Goal: Information Seeking & Learning: Learn about a topic

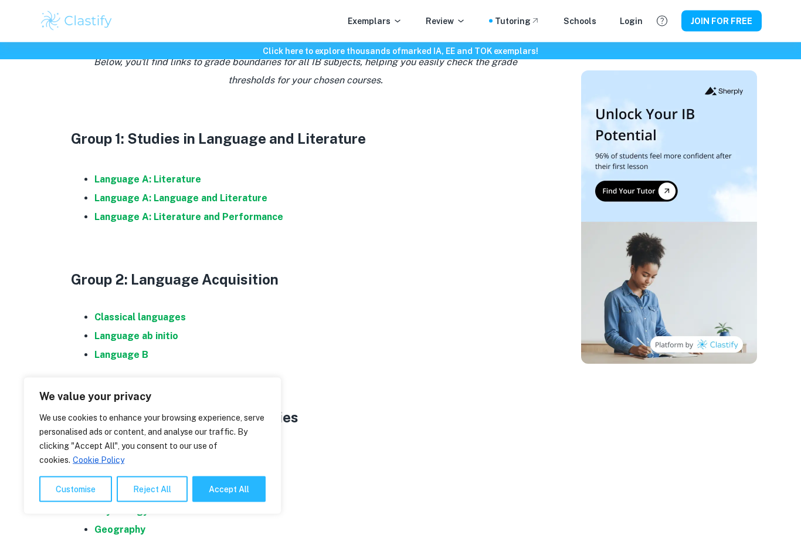
scroll to position [587, 0]
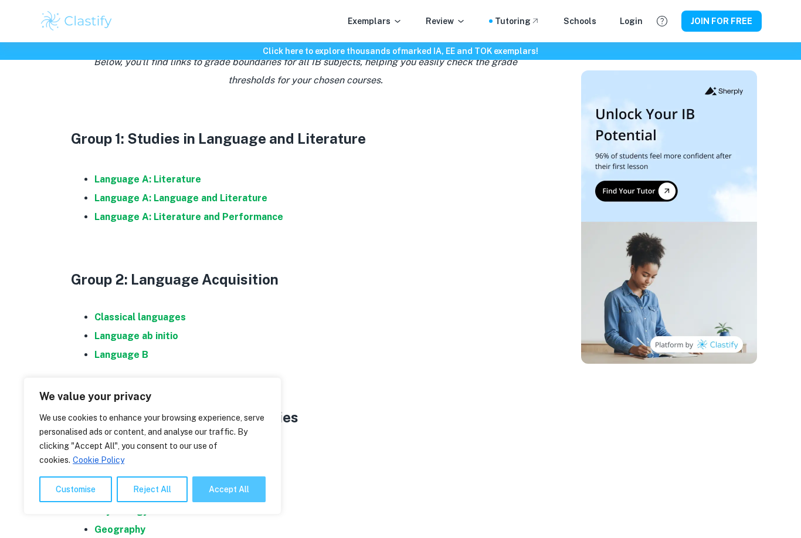
click at [239, 502] on button "Accept All" at bounding box center [228, 489] width 73 height 26
checkbox input "true"
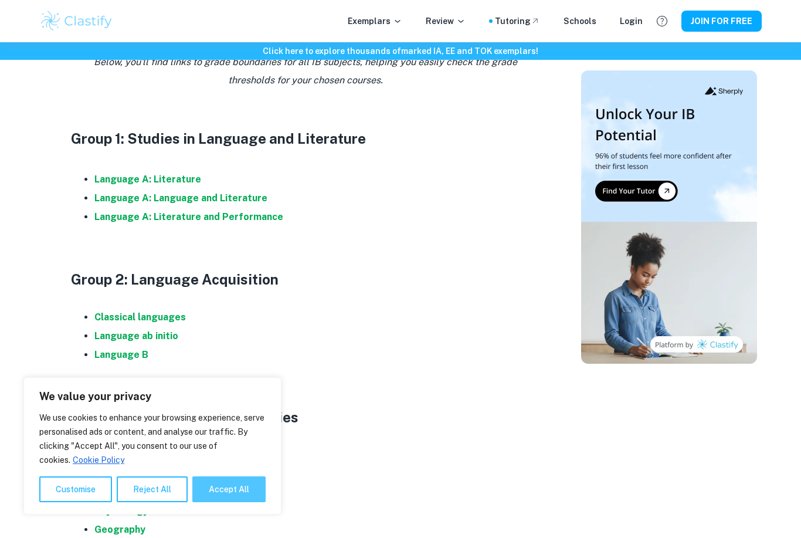
checkbox input "true"
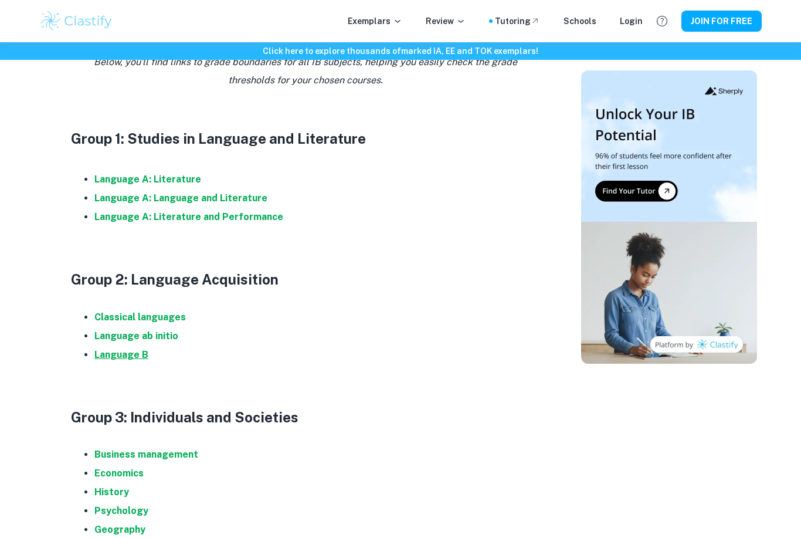
click at [134, 352] on strong "Language B" at bounding box center [121, 354] width 54 height 11
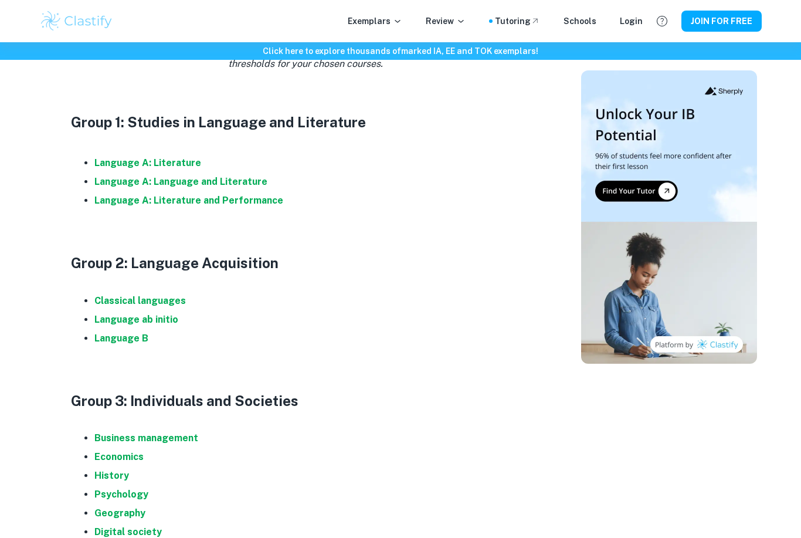
scroll to position [606, 0]
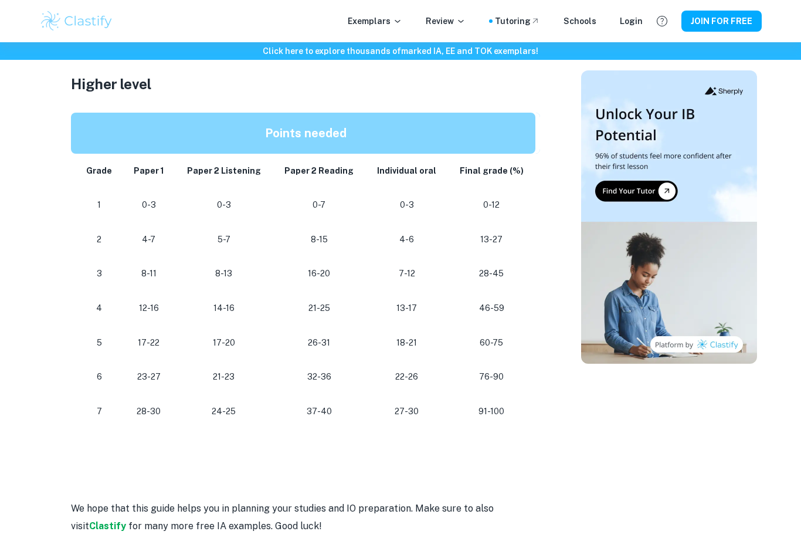
scroll to position [1028, 0]
